Goal: Information Seeking & Learning: Understand process/instructions

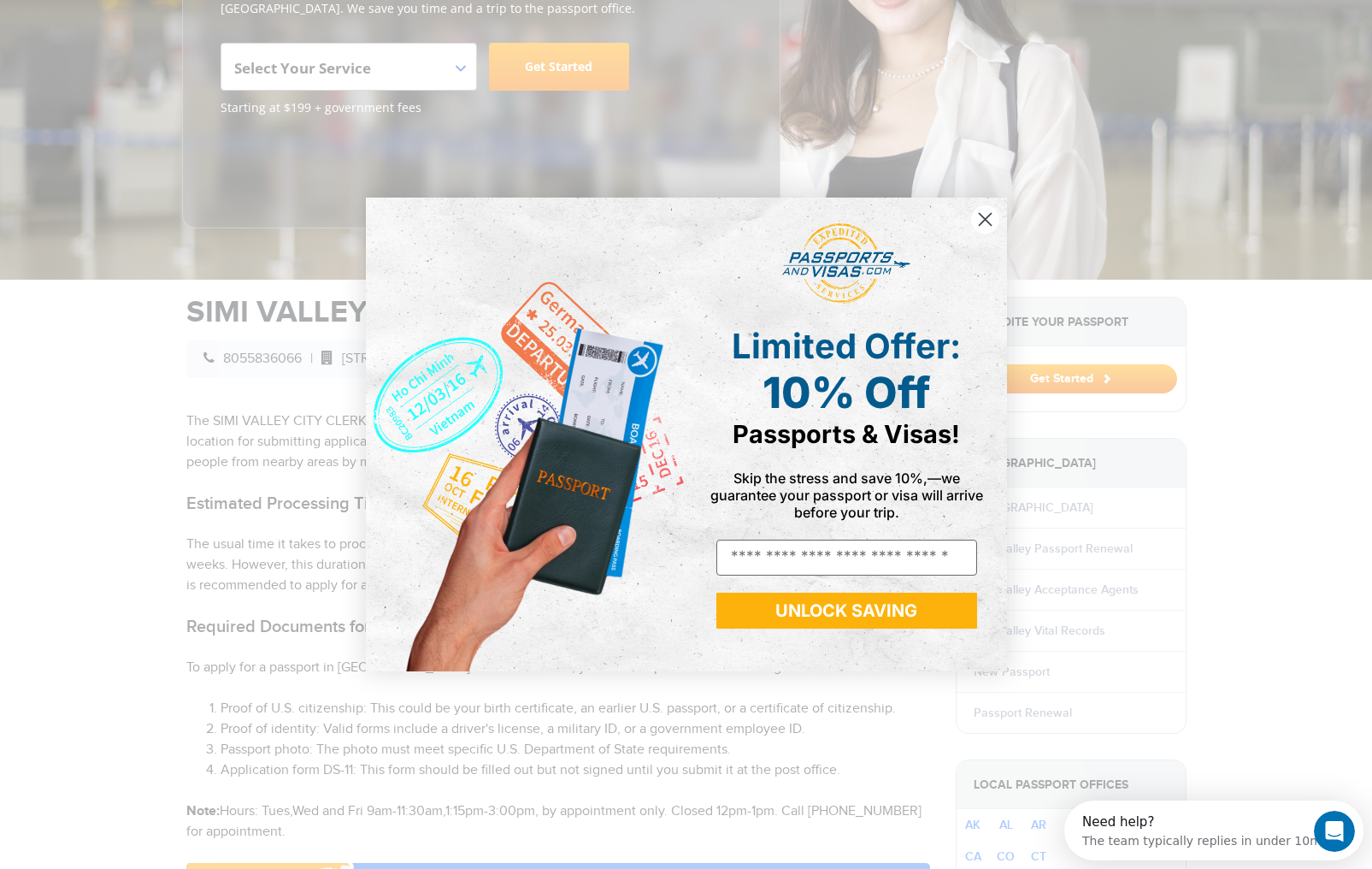
click at [986, 220] on icon "Close dialog" at bounding box center [985, 220] width 30 height 30
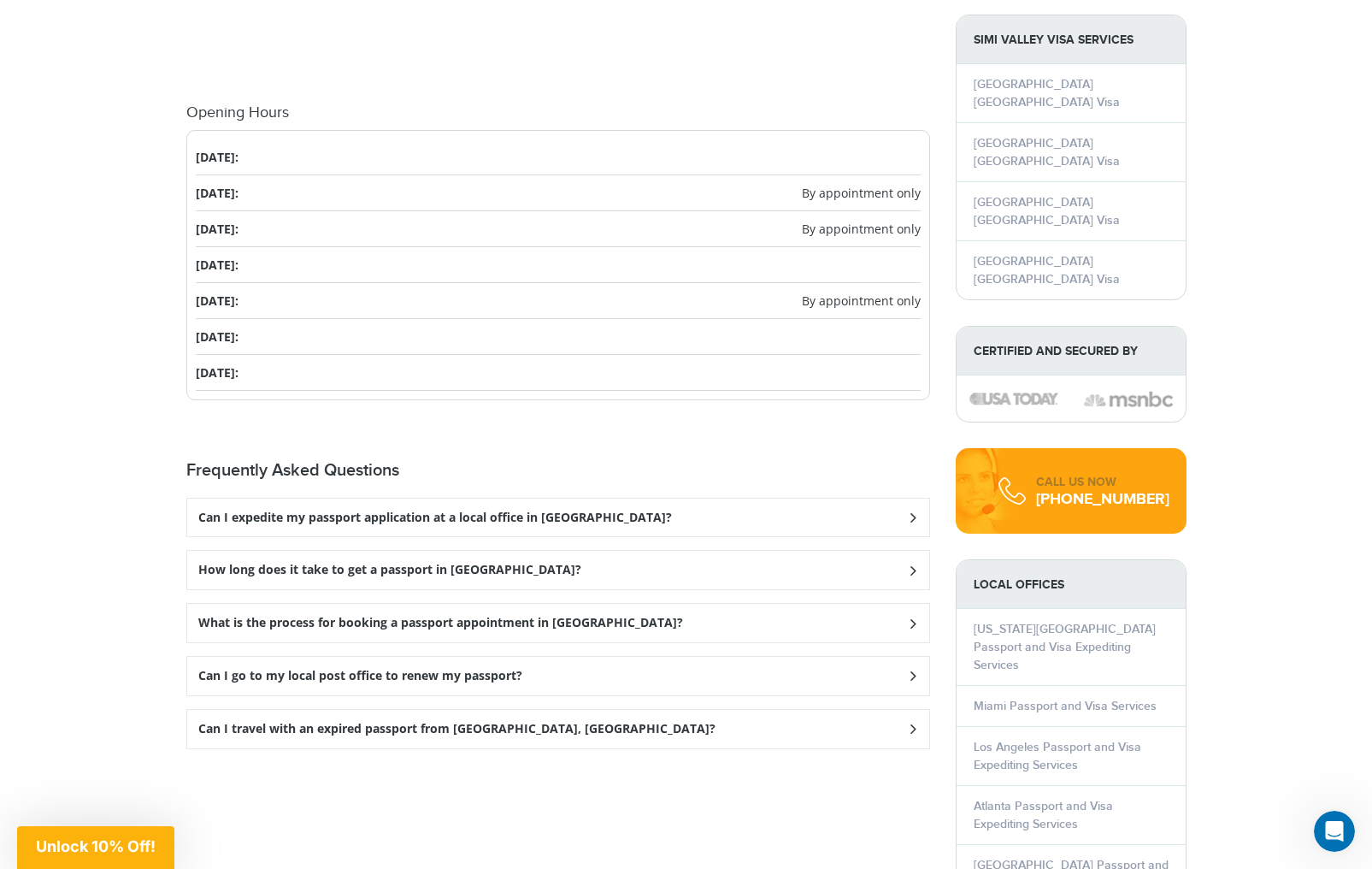
scroll to position [1814, 0]
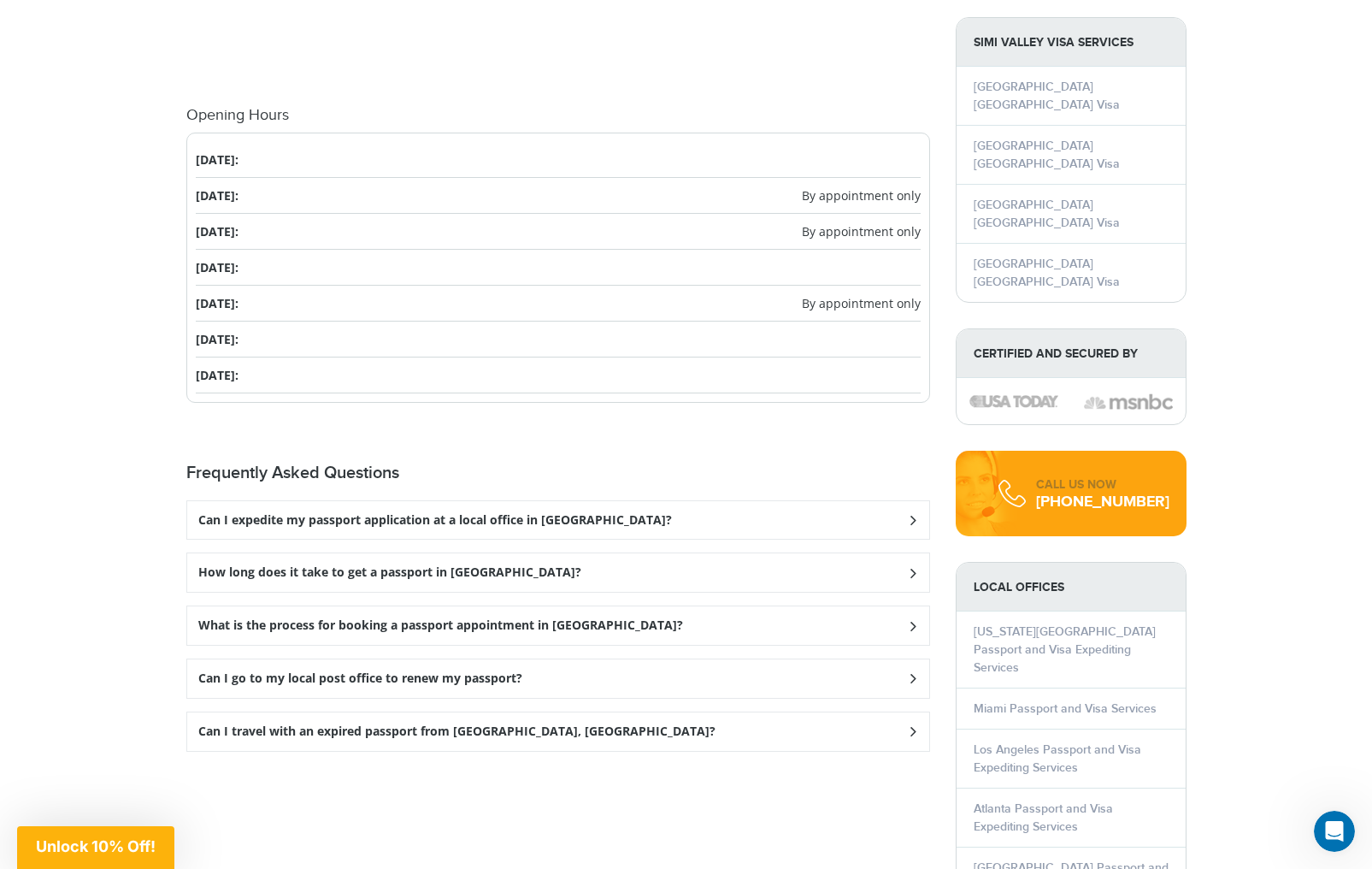
click at [915, 514] on icon at bounding box center [912, 519] width 17 height 11
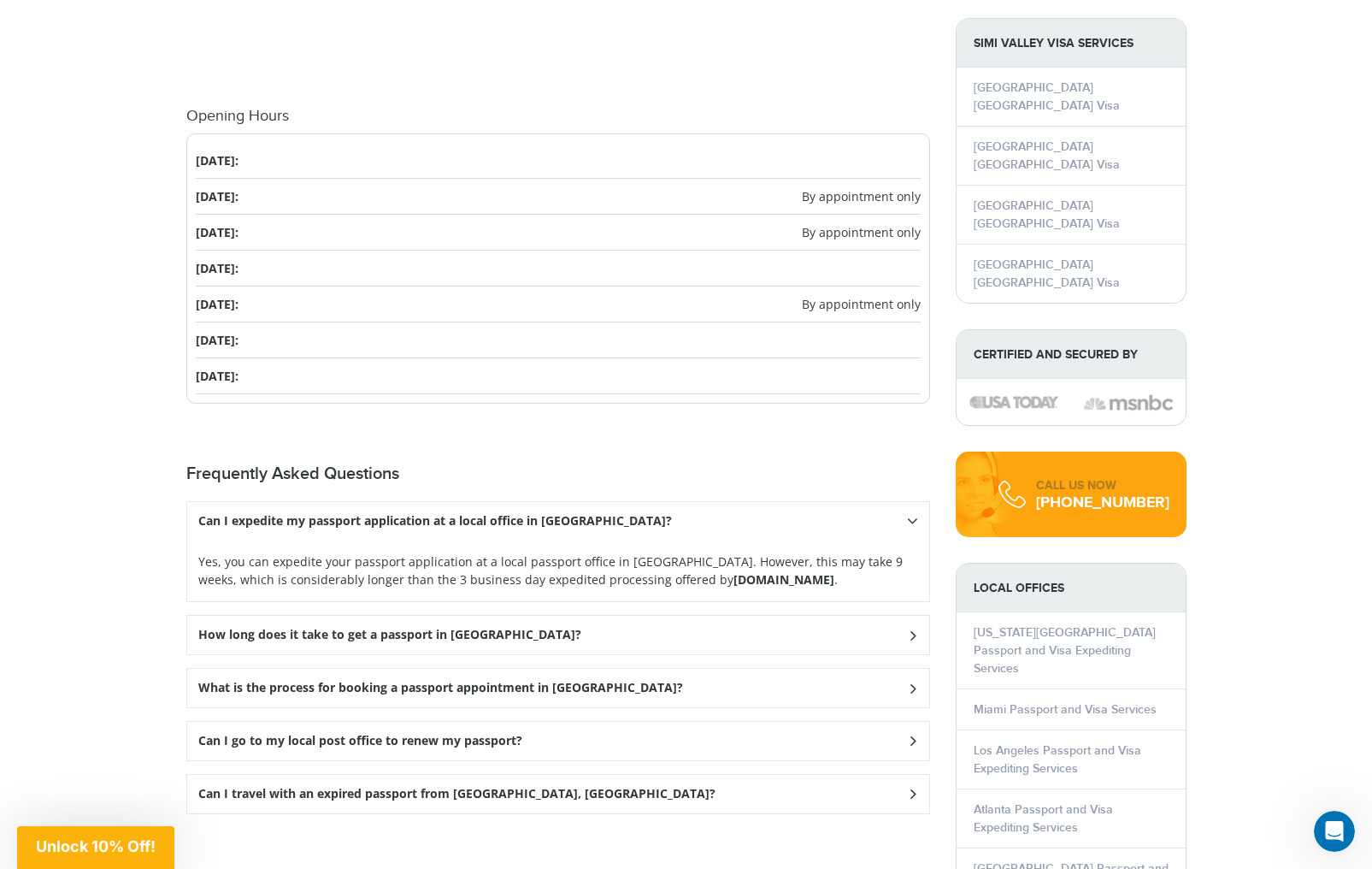
scroll to position [1813, 1]
click at [914, 520] on icon at bounding box center [912, 520] width 11 height 17
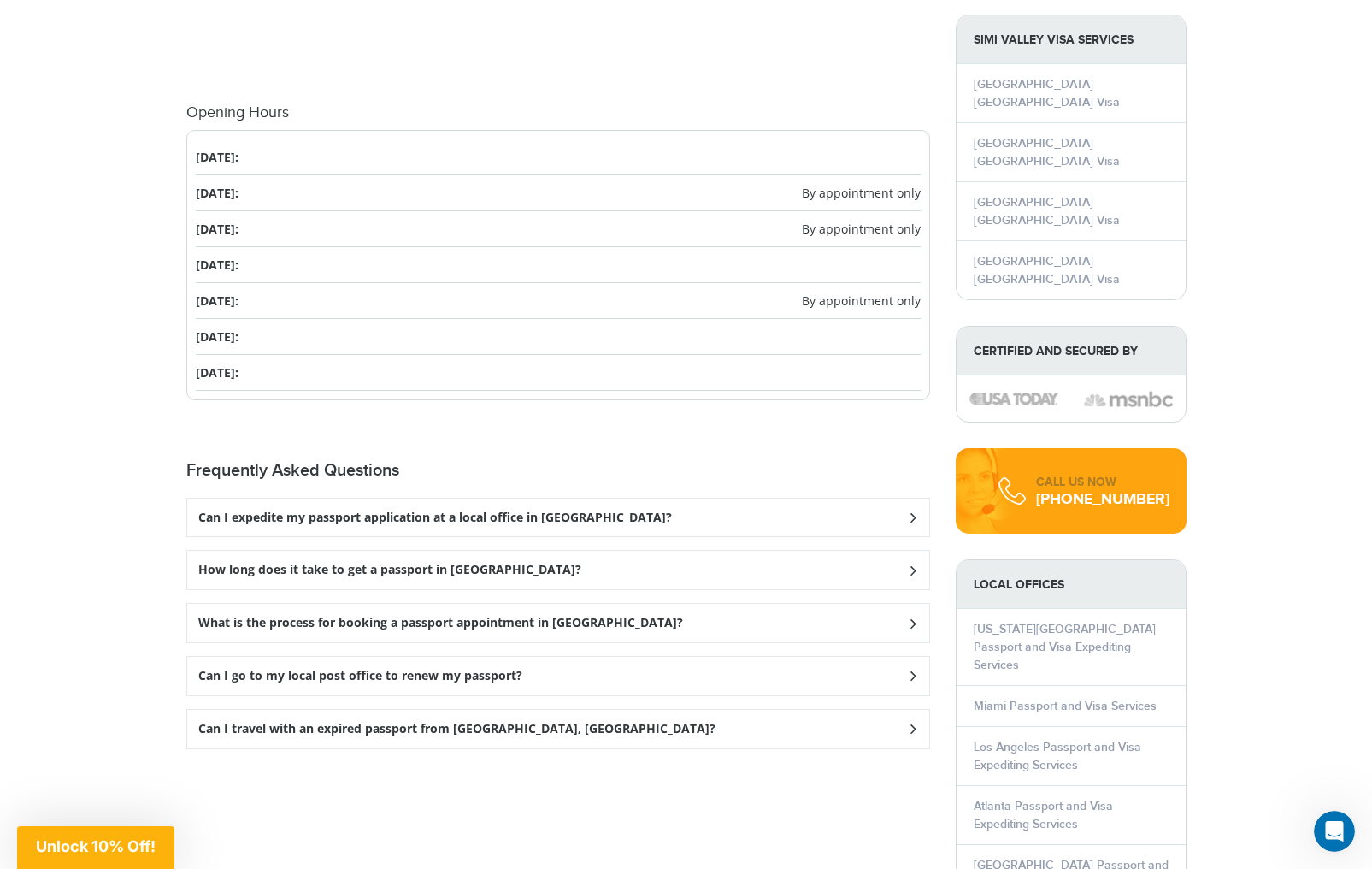
scroll to position [1816, 2]
click at [912, 620] on icon at bounding box center [912, 622] width 17 height 11
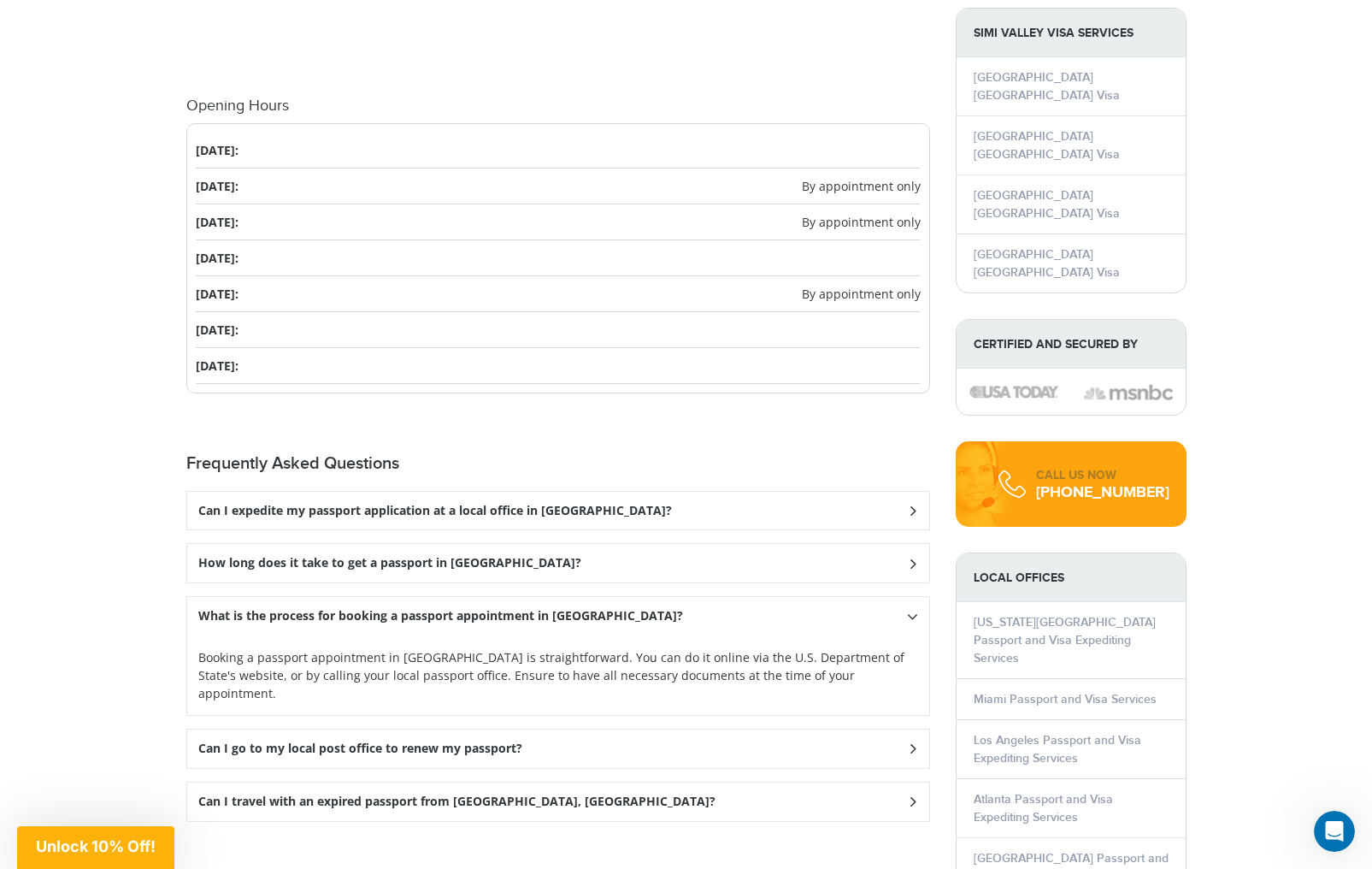
scroll to position [1823, 0]
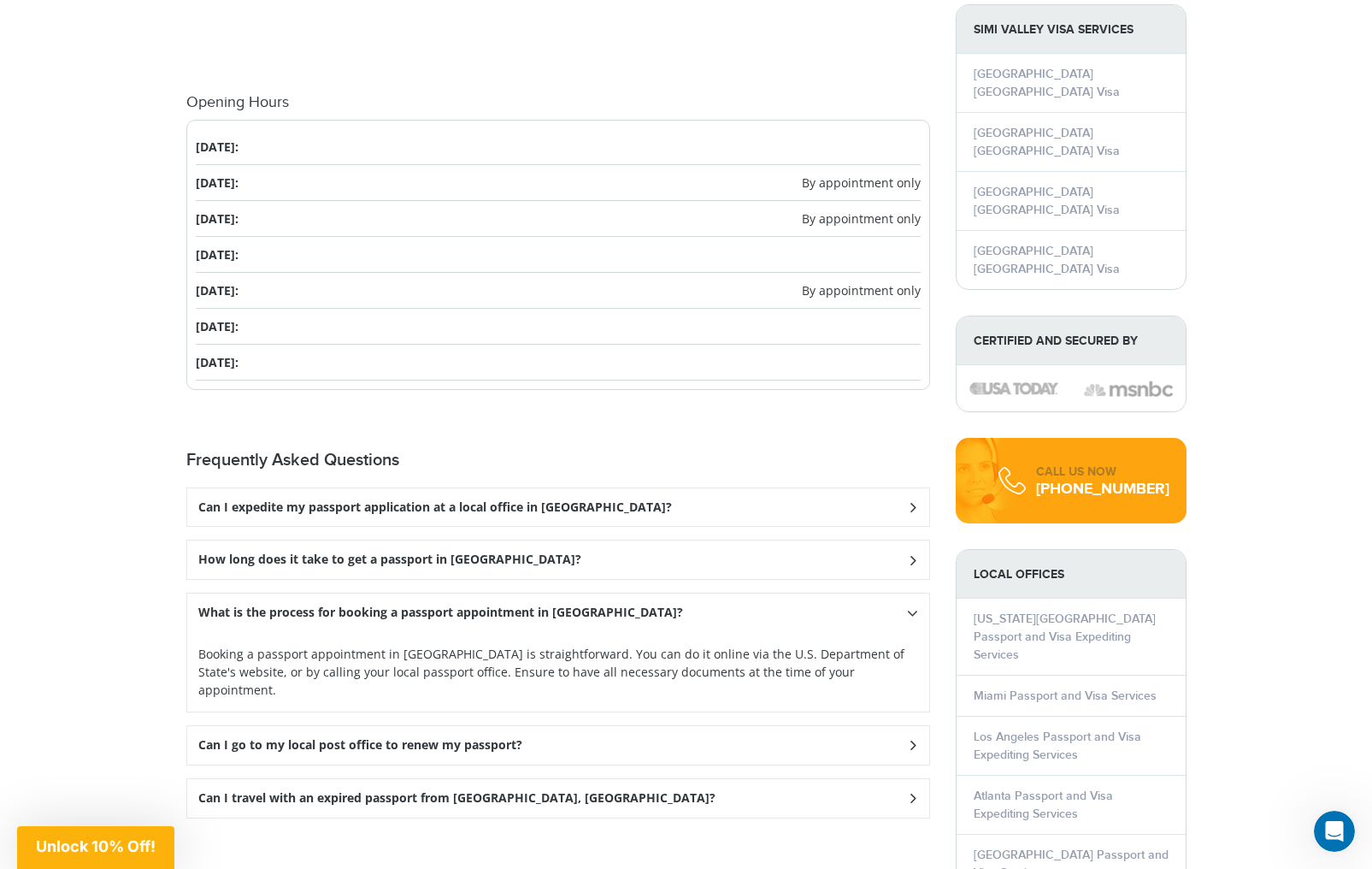
click at [912, 620] on div "What is the process for booking a passport appointment in [GEOGRAPHIC_DATA]?" at bounding box center [558, 612] width 742 height 39
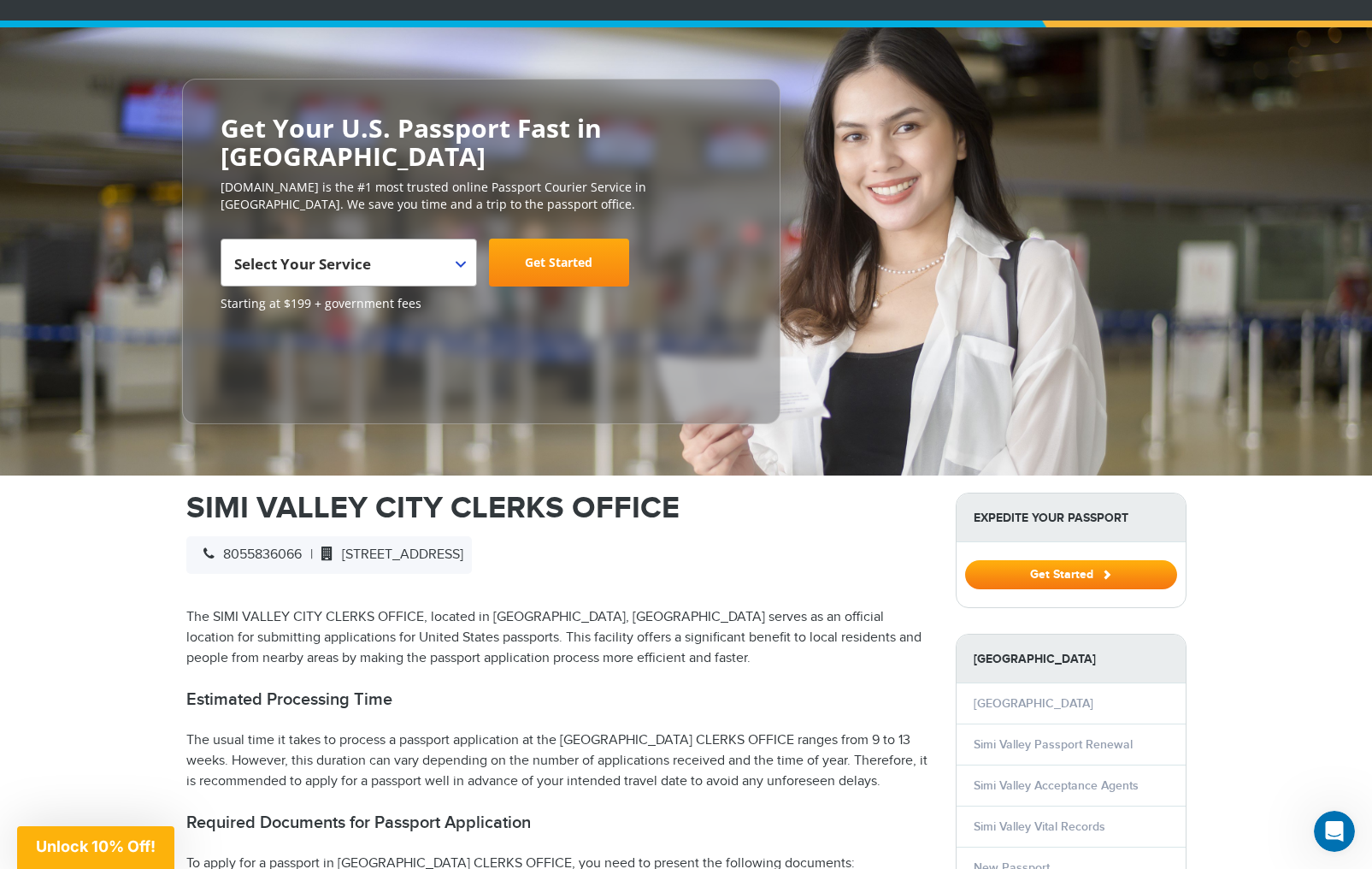
scroll to position [119, 0]
